Goal: Communication & Community: Answer question/provide support

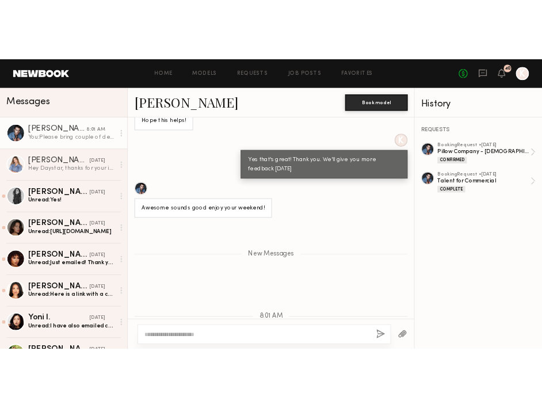
scroll to position [8389, 0]
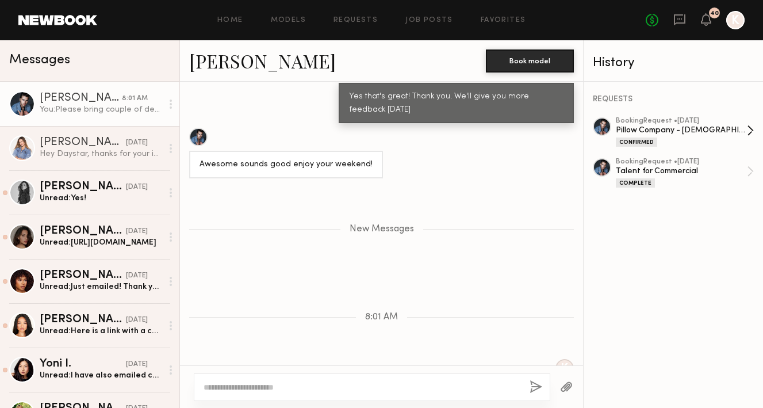
click at [663, 134] on div "Pillow Company - [DEMOGRAPHIC_DATA] Model Needed - [GEOGRAPHIC_DATA]" at bounding box center [681, 130] width 131 height 11
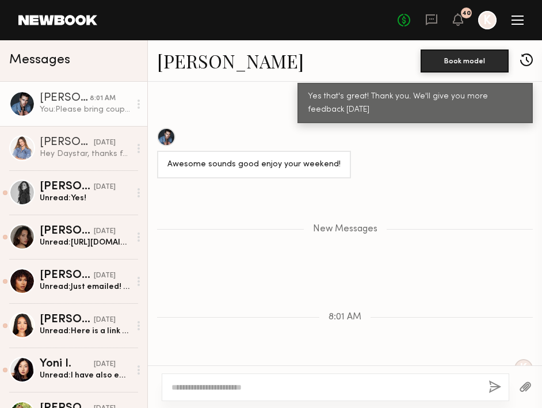
scroll to position [8444, 0]
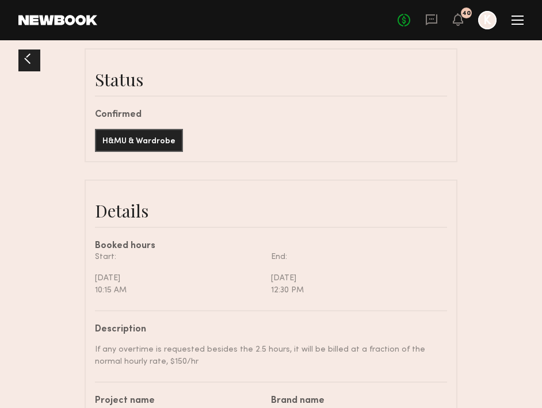
scroll to position [9973, 0]
click at [21, 67] on div at bounding box center [27, 58] width 18 height 18
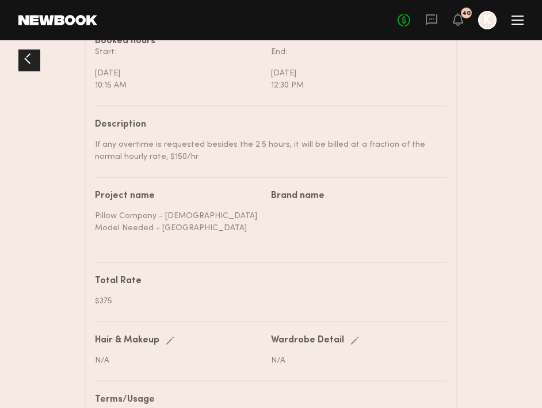
scroll to position [699, 0]
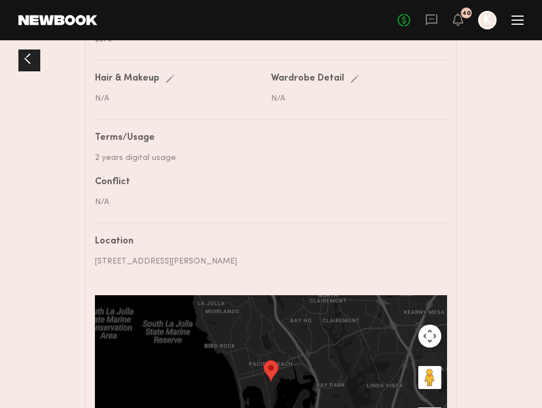
click at [28, 56] on div at bounding box center [27, 58] width 18 height 18
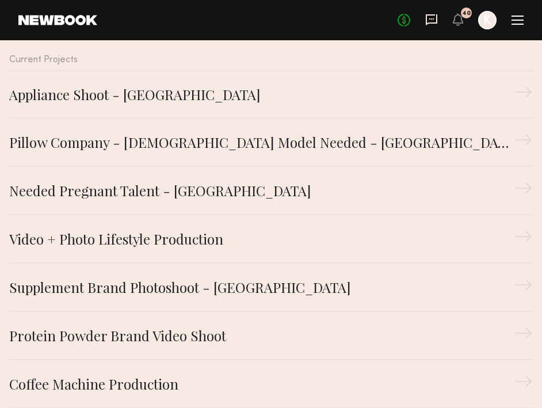
click at [432, 21] on icon at bounding box center [431, 19] width 13 height 13
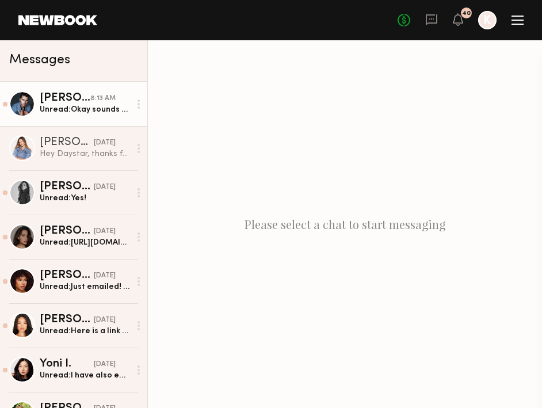
click at [94, 110] on div "Unread: Okay sounds good! Same time still?" at bounding box center [85, 109] width 90 height 11
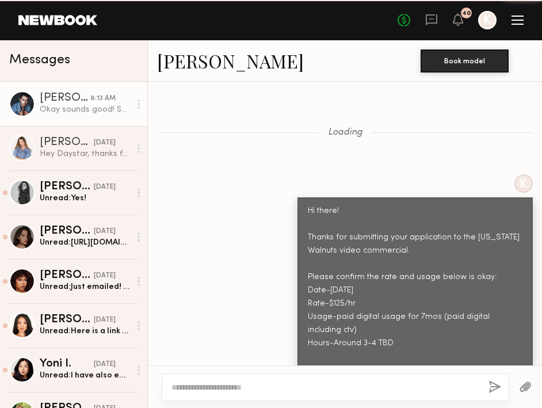
scroll to position [9908, 0]
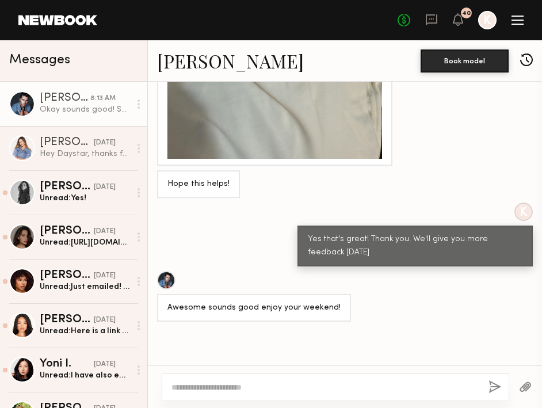
click at [271, 396] on div at bounding box center [335, 387] width 347 height 28
click at [262, 386] on textarea at bounding box center [325, 386] width 308 height 11
type textarea "**********"
click at [490, 390] on button "button" at bounding box center [494, 387] width 13 height 14
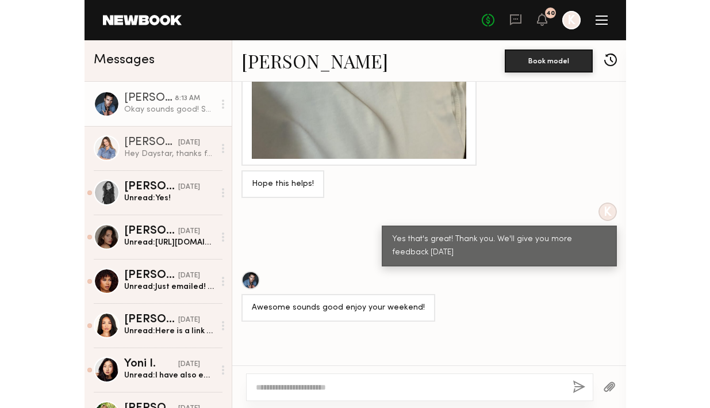
scroll to position [10050, 0]
